Goal: Task Accomplishment & Management: Manage account settings

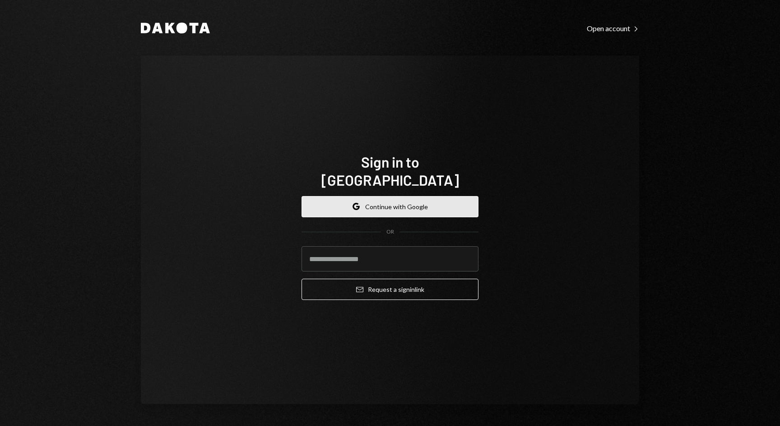
click at [429, 197] on button "Google Continue with Google" at bounding box center [390, 206] width 177 height 21
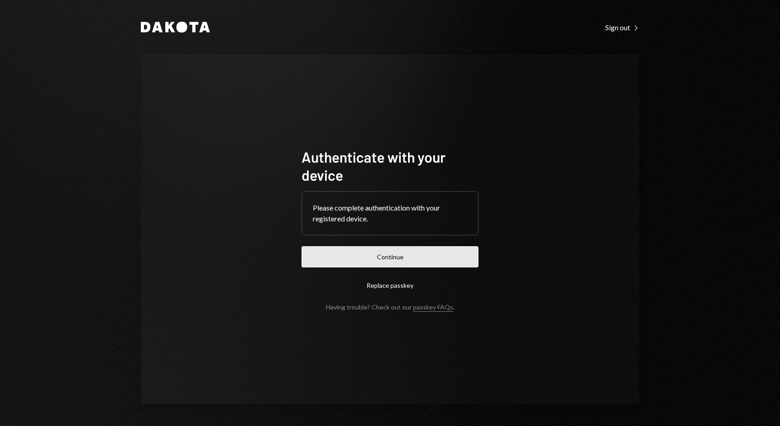
click at [396, 257] on button "Continue" at bounding box center [390, 256] width 177 height 21
